Goal: Task Accomplishment & Management: Use online tool/utility

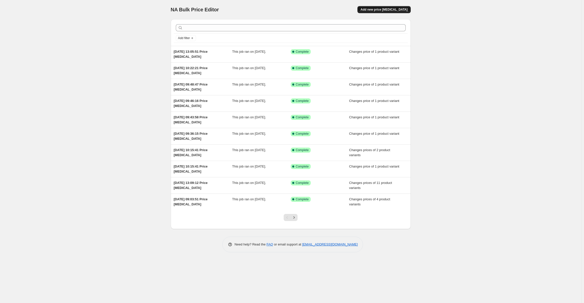
click at [381, 10] on span "Add new price change job" at bounding box center [384, 10] width 47 height 4
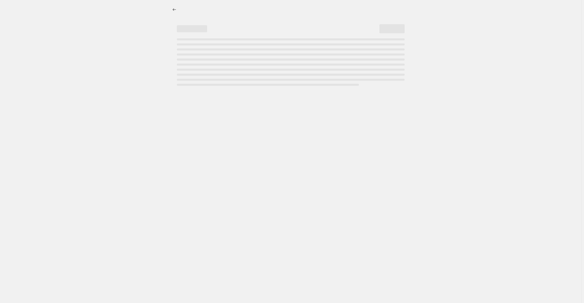
select select "percentage"
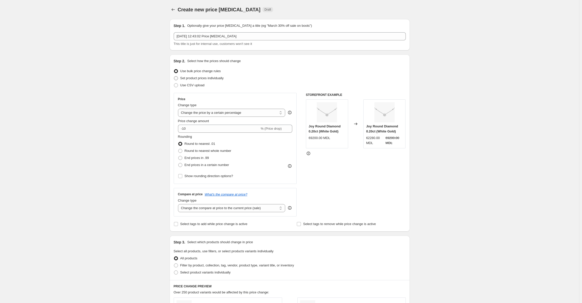
click at [176, 79] on span at bounding box center [176, 78] width 4 height 4
click at [174, 77] on input "Set product prices individually" at bounding box center [174, 76] width 0 height 0
radio input "true"
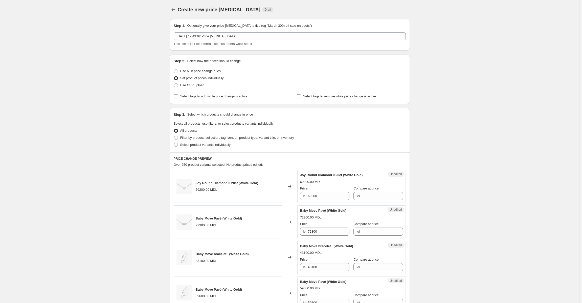
click at [178, 144] on span at bounding box center [176, 145] width 4 height 4
click at [174, 143] on input "Select product variants individually" at bounding box center [174, 143] width 0 height 0
radio input "true"
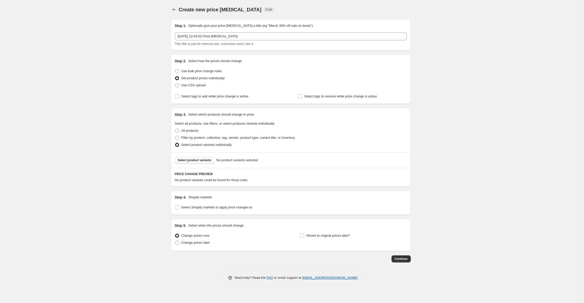
click at [183, 160] on span "Select product variants" at bounding box center [195, 160] width 34 height 4
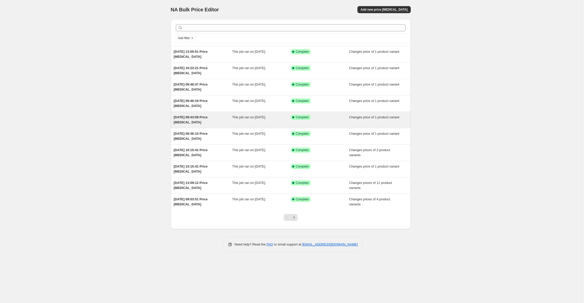
click at [221, 120] on div "[DATE] 09:43:58 Price [MEDICAL_DATA]" at bounding box center [203, 120] width 59 height 10
